Goal: Communication & Community: Answer question/provide support

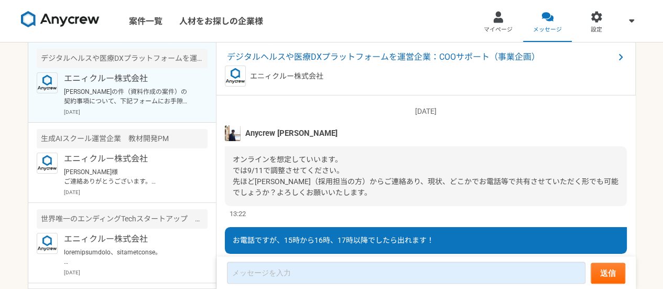
scroll to position [1199, 0]
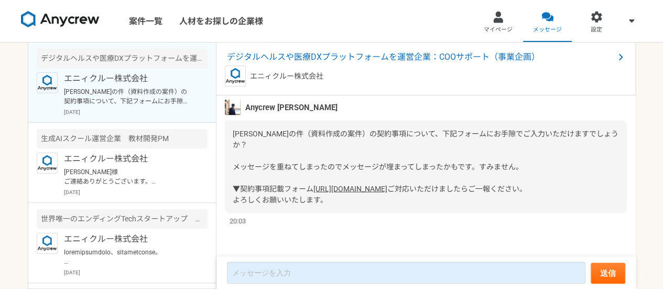
click at [342, 185] on link "[URL][DOMAIN_NAME]" at bounding box center [351, 189] width 74 height 8
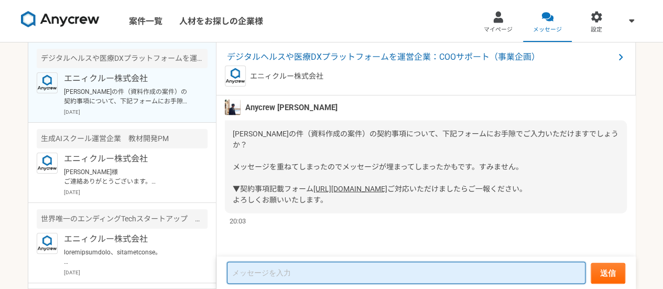
click at [300, 268] on textarea at bounding box center [406, 273] width 359 height 22
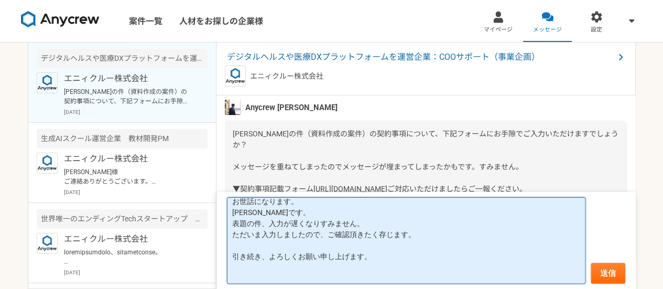
scroll to position [45, 0]
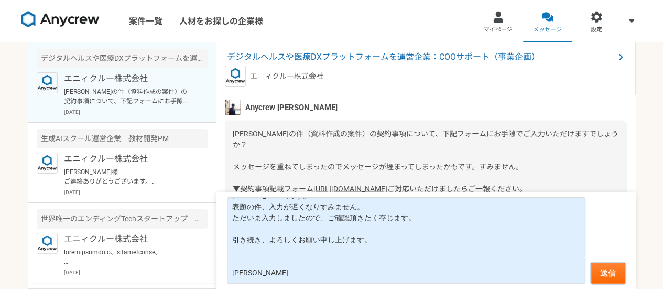
drag, startPoint x: 609, startPoint y: 267, endPoint x: 600, endPoint y: 240, distance: 28.9
click at [600, 240] on form "[PERSON_NAME]様 お世話になります。 [PERSON_NAME]です。 表題の件、入力が遅くなりすみません。 ただいま入力しましたので、ご確認頂き…" at bounding box center [426, 240] width 419 height 97
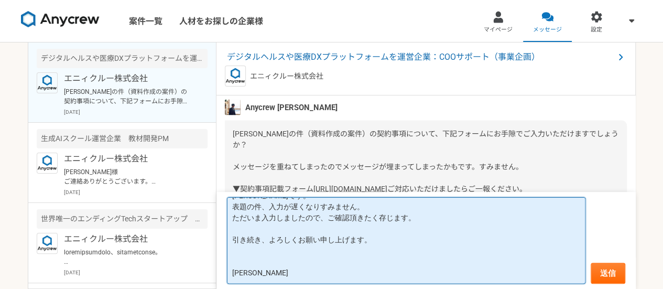
click at [482, 244] on textarea "[PERSON_NAME]様 お世話になります。 [PERSON_NAME]です。 表題の件、入力が遅くなりすみません。 ただいま入力しましたので、ご確認頂き…" at bounding box center [406, 240] width 359 height 87
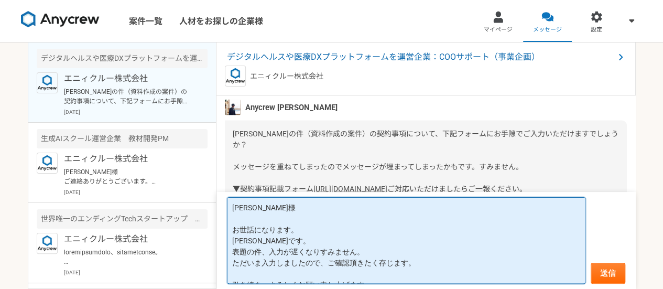
scroll to position [1, 0]
drag, startPoint x: 340, startPoint y: 236, endPoint x: 315, endPoint y: 228, distance: 26.9
click at [315, 228] on textarea "[PERSON_NAME]様 お世話になります。 [PERSON_NAME]です。 表題の件、入力が遅くなりすみません。 ただいま入力しましたので、ご確認頂き…" at bounding box center [406, 240] width 359 height 87
click at [277, 239] on textarea "[PERSON_NAME]様 お世話になります。 [PERSON_NAME]です。 表題の件、入力が遅くなりすみません。 ただいま入力しましたので、ご確認頂き…" at bounding box center [406, 240] width 359 height 87
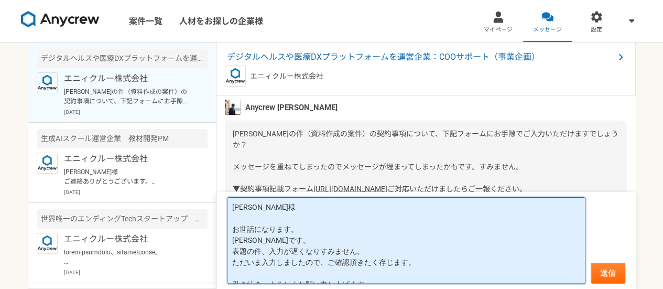
click at [277, 239] on textarea "[PERSON_NAME]様 お世話になります。 [PERSON_NAME]です。 表題の件、入力が遅くなりすみません。 ただいま入力しましたので、ご確認頂き…" at bounding box center [406, 240] width 359 height 87
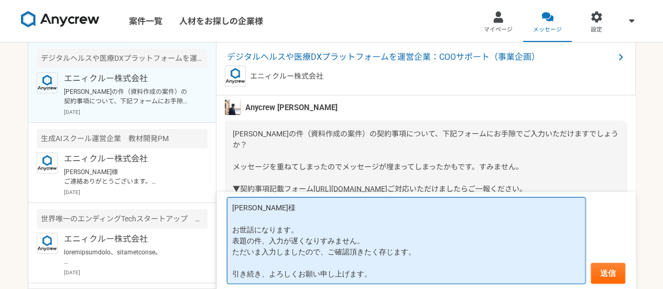
scroll to position [0, 0]
click at [278, 231] on textarea "[PERSON_NAME]様 お世話になります。 表題の件、入力が遅くなりすみません。 ただいま入力しましたので、ご確認頂きたく存じます。 引き続き、よろしく…" at bounding box center [406, 240] width 359 height 87
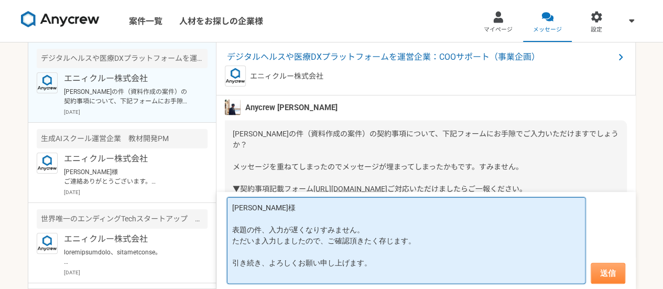
type textarea "[PERSON_NAME]様 表題の件、入力が遅くなりすみません。 ただいま入力しましたので、ご確認頂きたく存じます。 引き続き、よろしくお願い申し上げます。…"
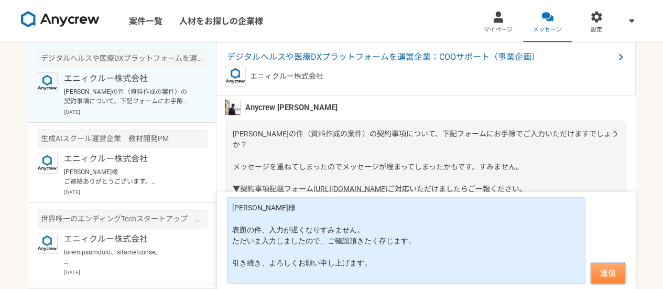
click at [606, 274] on button "送信" at bounding box center [608, 273] width 35 height 21
